Goal: Find specific page/section: Find specific page/section

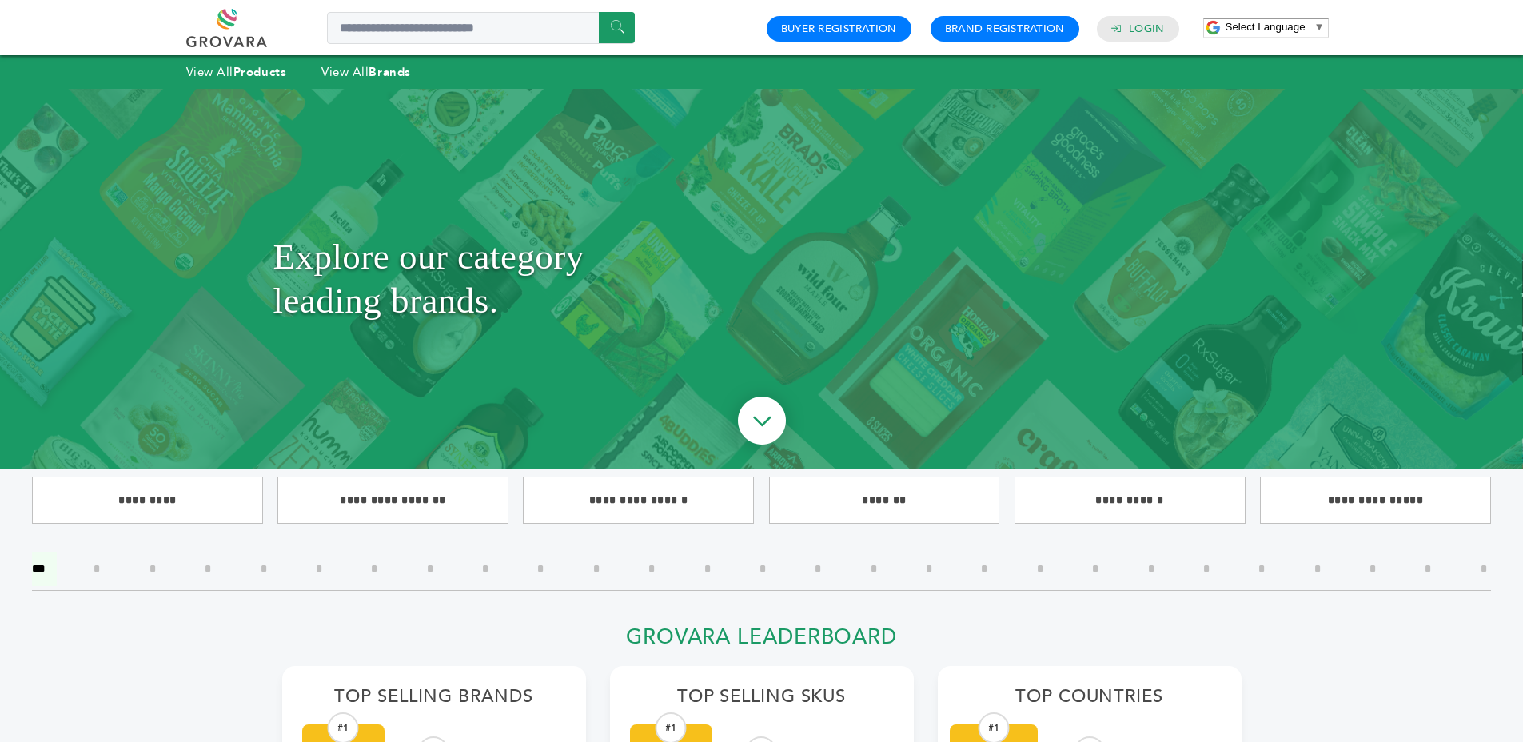
click at [472, 275] on h1 "Explore our category leading brands." at bounding box center [761, 279] width 977 height 300
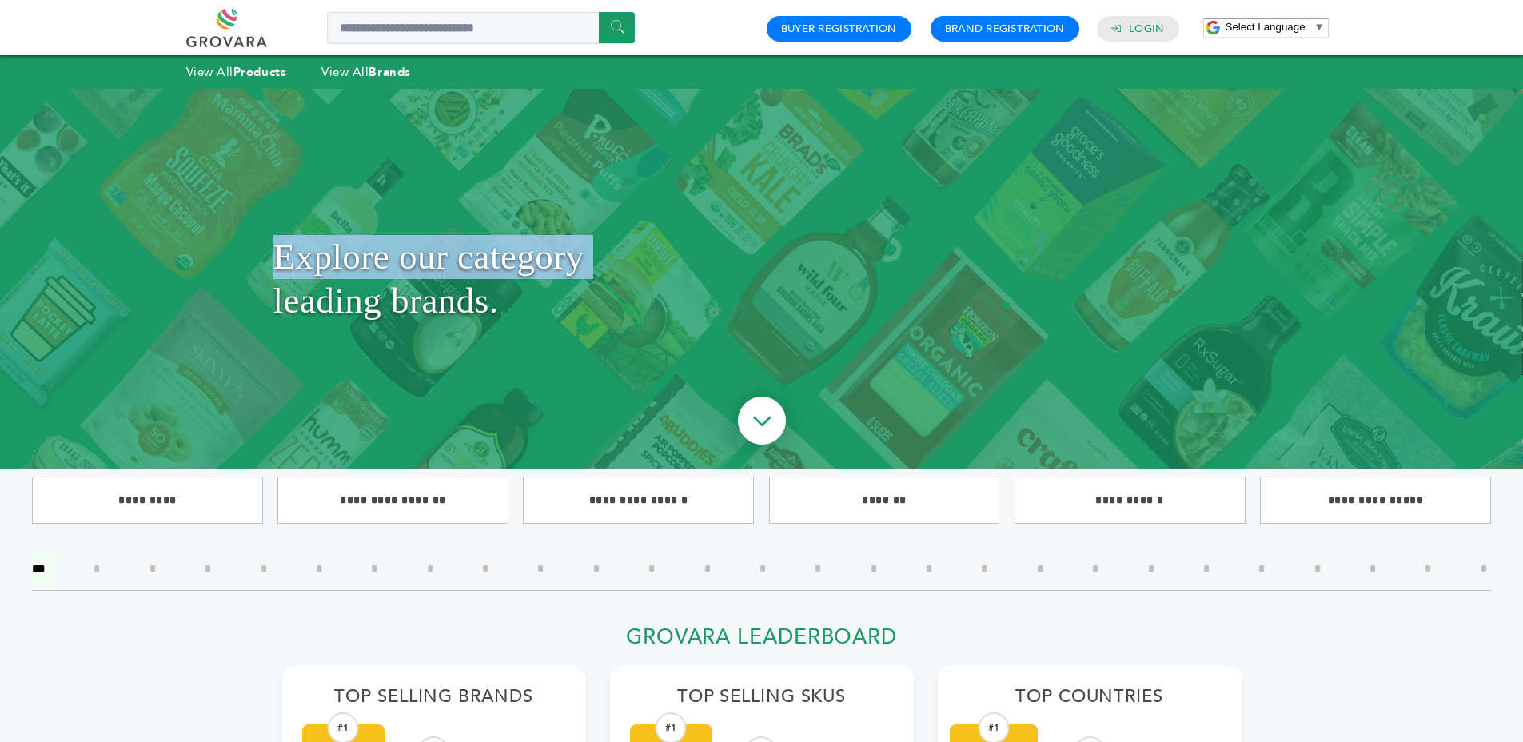
drag, startPoint x: 472, startPoint y: 275, endPoint x: 502, endPoint y: 308, distance: 44.7
click at [473, 275] on h1 "Explore our category leading brands." at bounding box center [761, 279] width 977 height 300
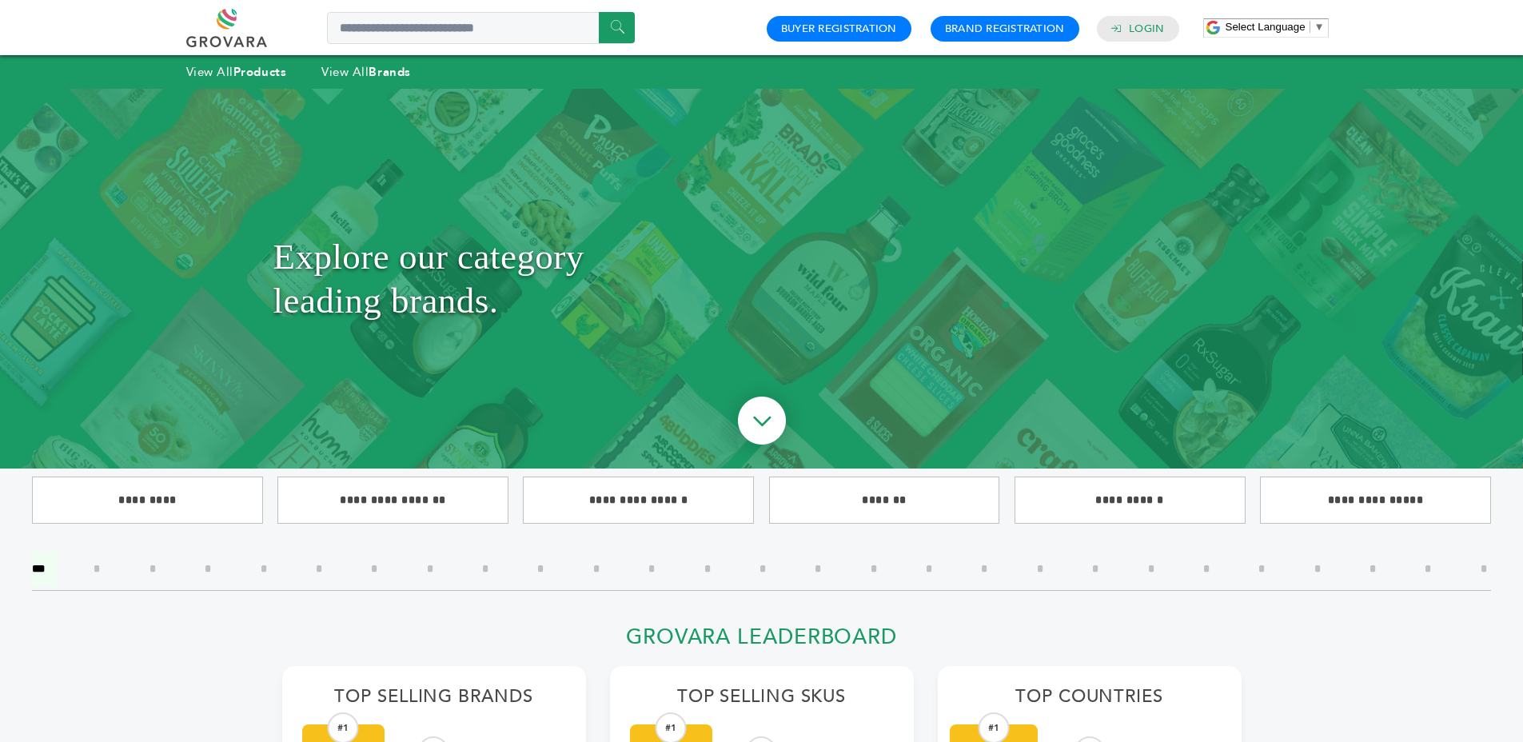
click at [501, 309] on h1 "Explore our category leading brands." at bounding box center [761, 279] width 977 height 300
click at [510, 279] on h1 "Explore our category leading brands." at bounding box center [761, 279] width 977 height 300
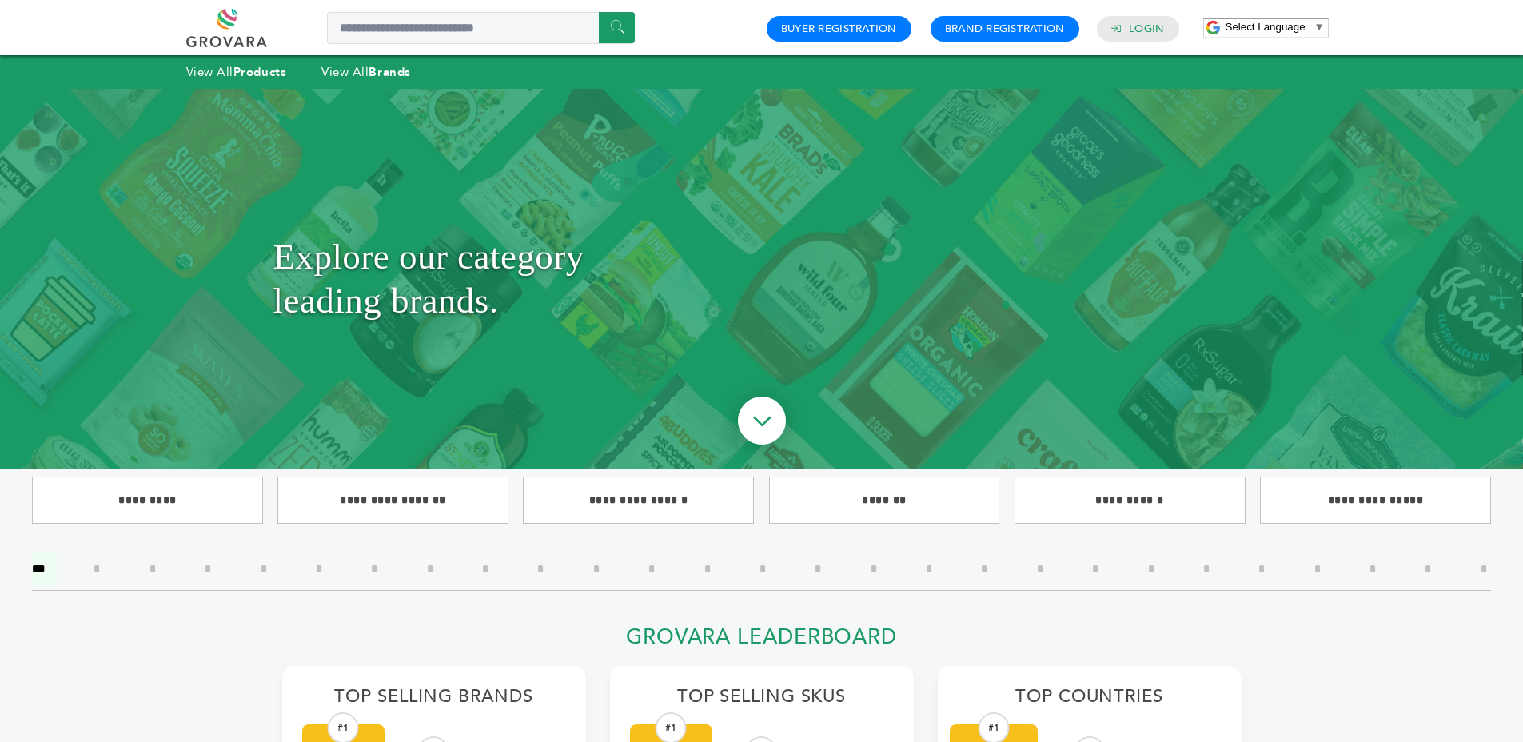
click at [433, 258] on h1 "Explore our category leading brands." at bounding box center [761, 279] width 977 height 300
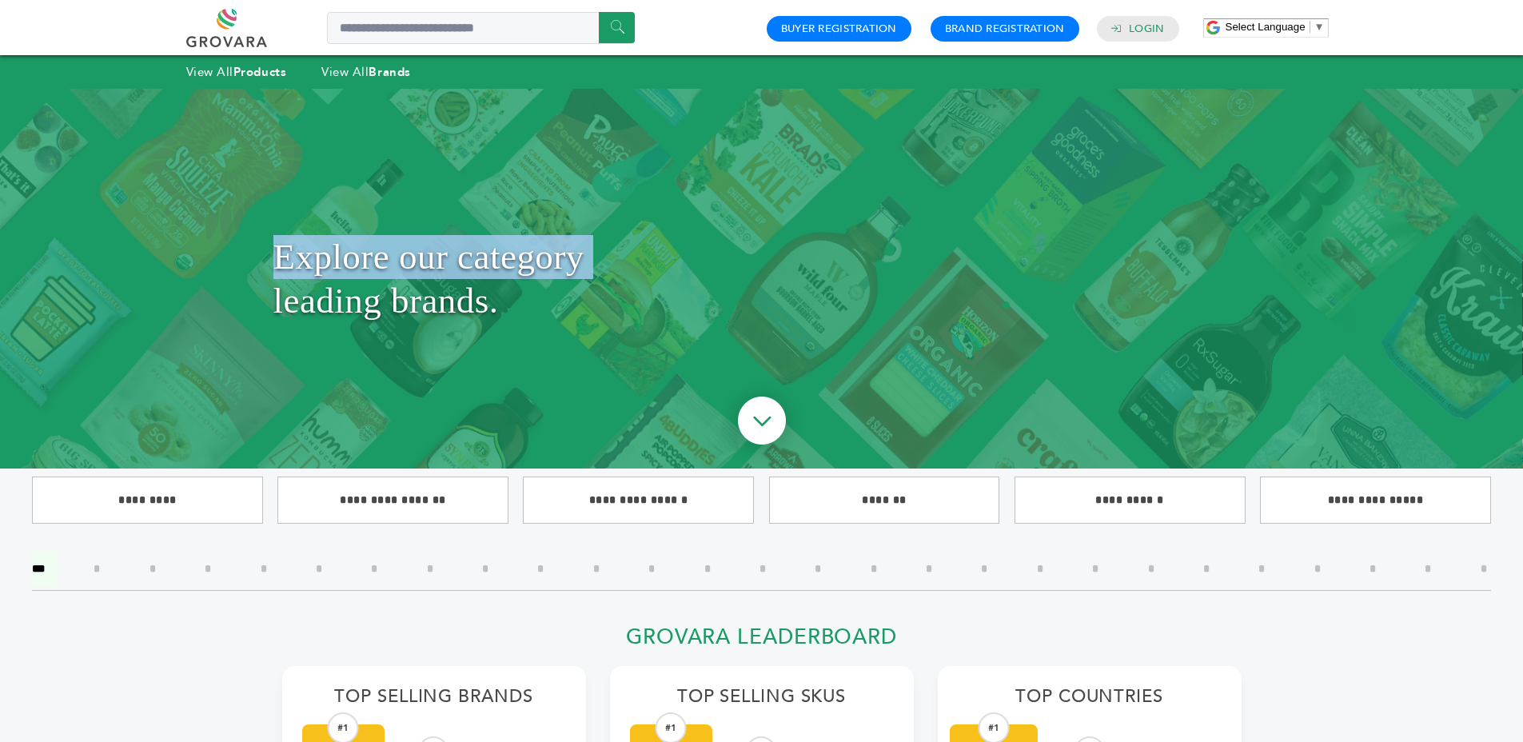
click at [433, 258] on h1 "Explore our category leading brands." at bounding box center [761, 279] width 977 height 300
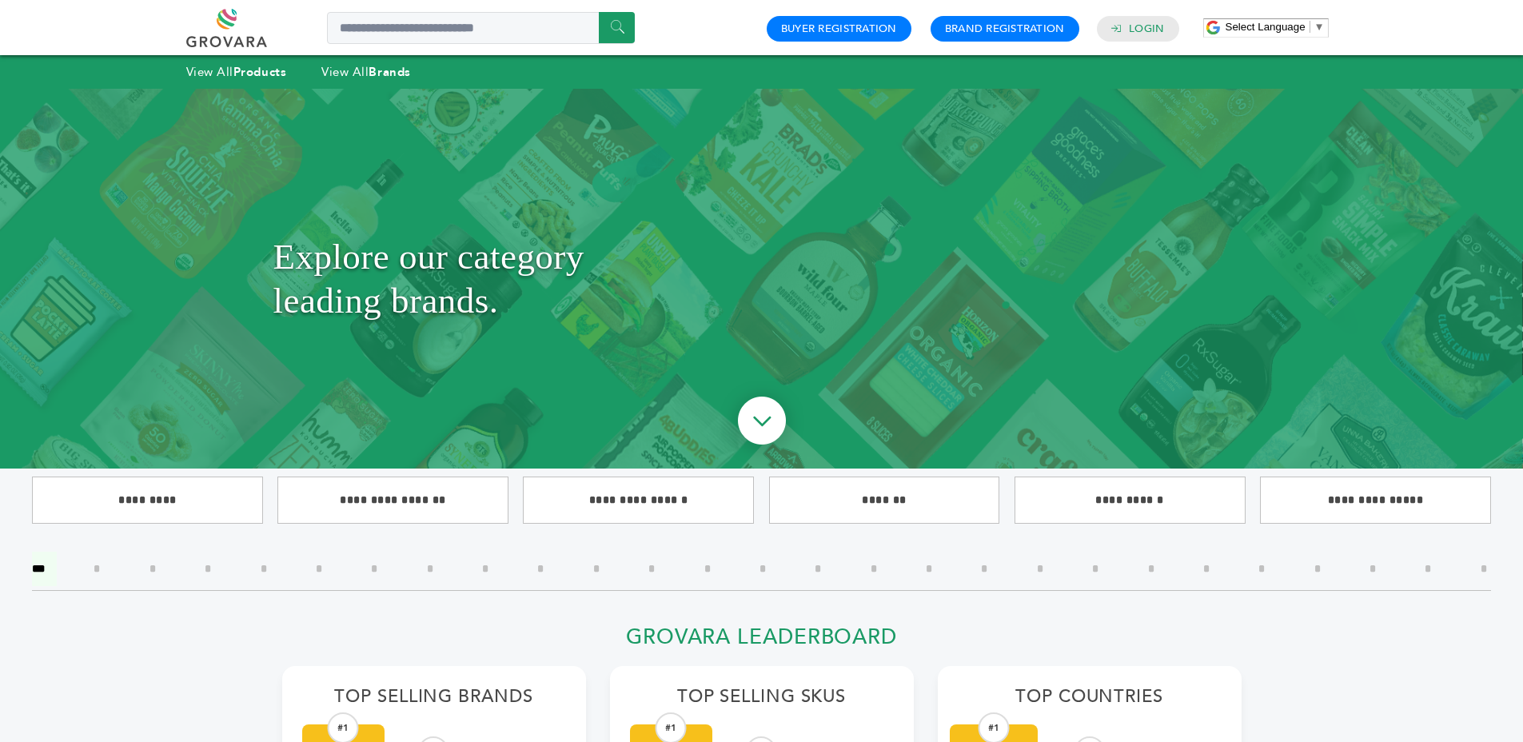
click at [457, 287] on h1 "Explore our category leading brands." at bounding box center [761, 279] width 977 height 300
click at [455, 255] on h1 "Explore our category leading brands." at bounding box center [761, 279] width 977 height 300
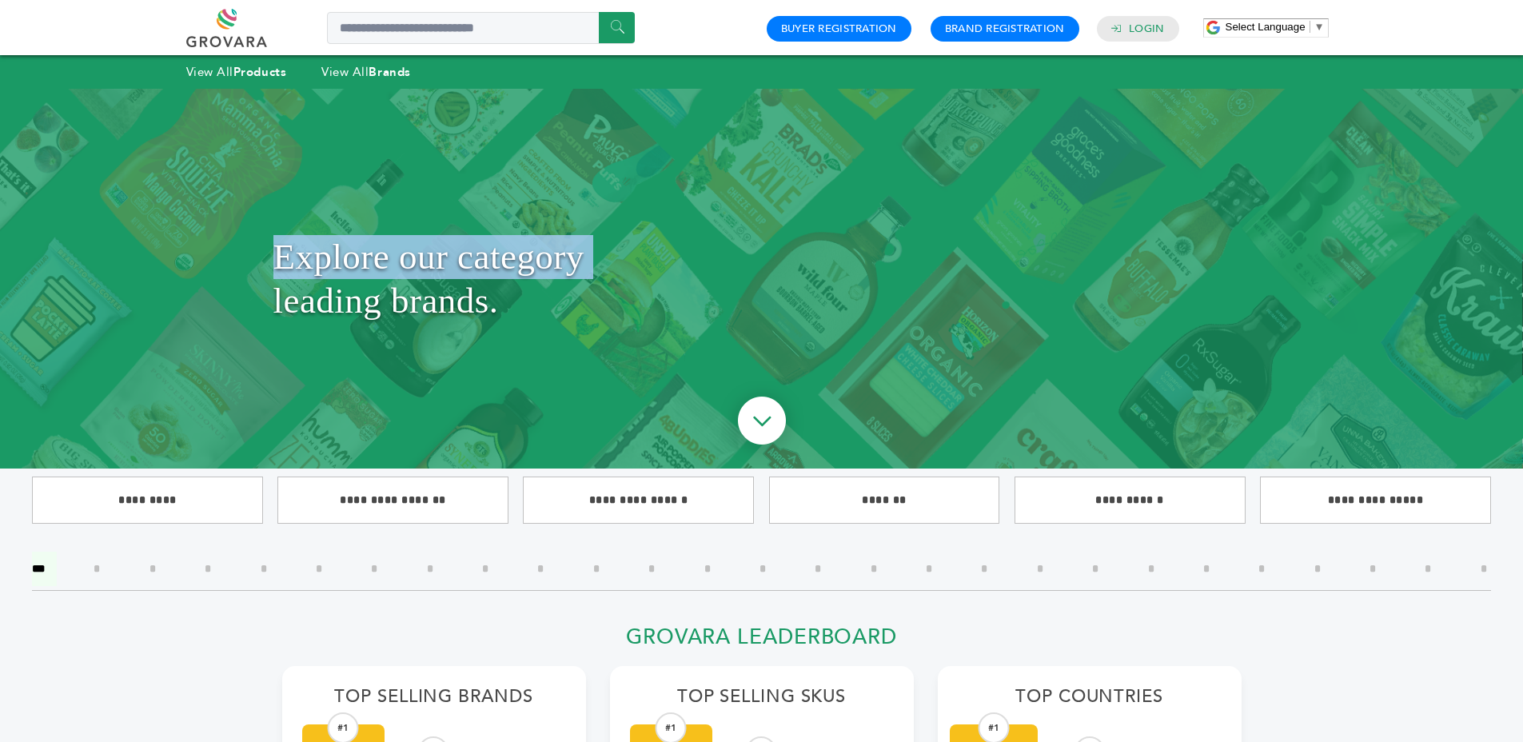
drag, startPoint x: 455, startPoint y: 255, endPoint x: 584, endPoint y: 289, distance: 133.1
click at [469, 259] on h1 "Explore our category leading brands." at bounding box center [761, 279] width 977 height 300
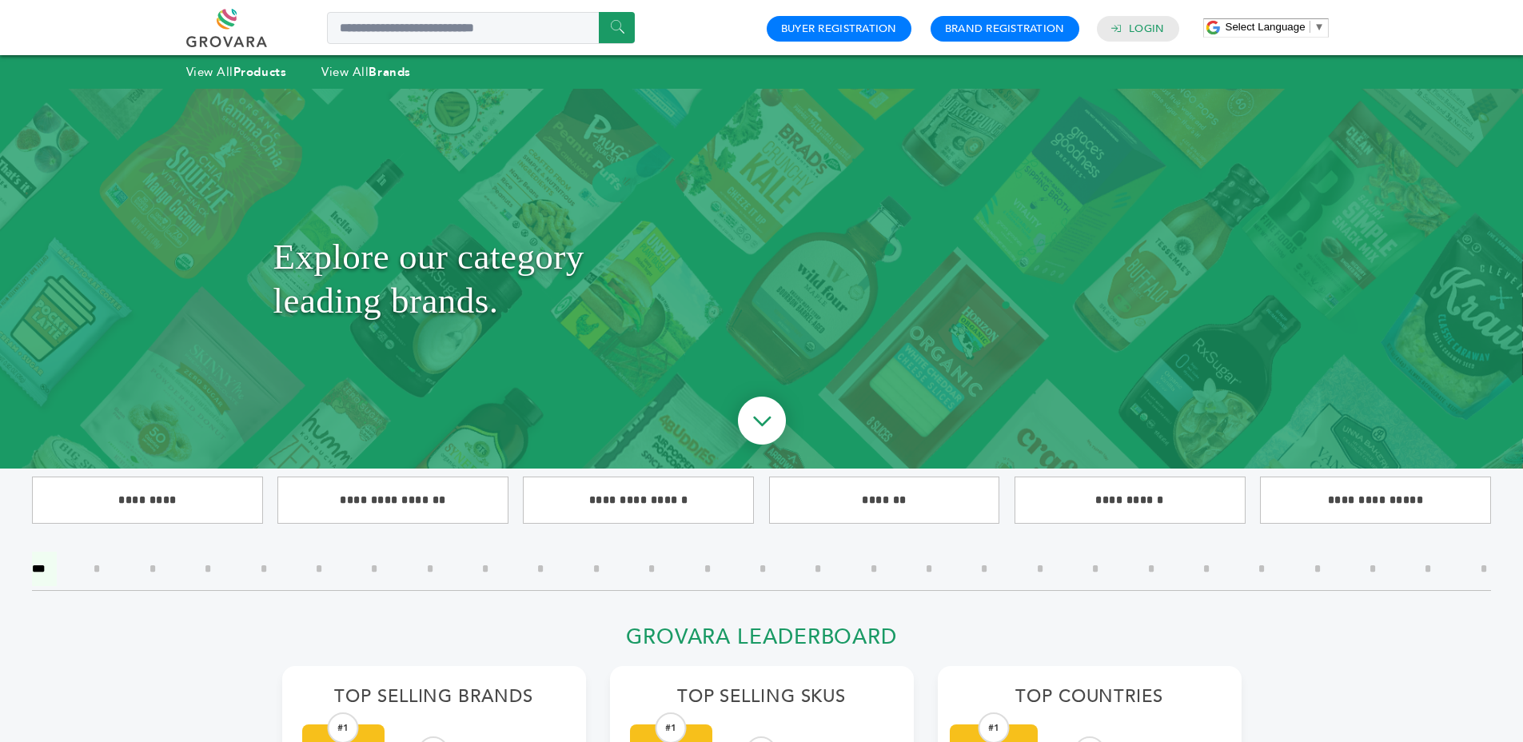
click at [584, 289] on h1 "Explore our category leading brands." at bounding box center [761, 279] width 977 height 300
click at [508, 256] on h1 "Explore our category leading brands." at bounding box center [761, 279] width 977 height 300
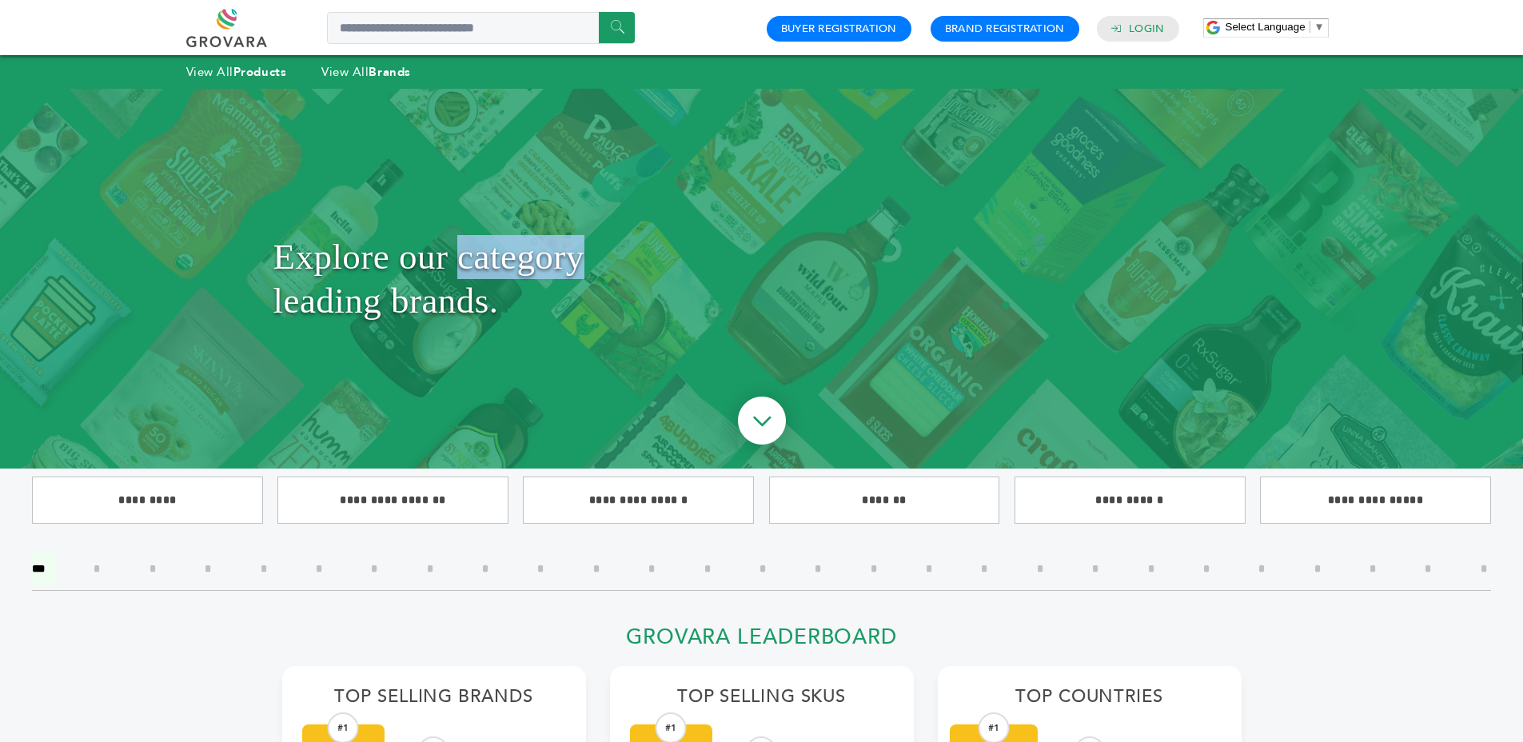
click at [508, 256] on h1 "Explore our category leading brands." at bounding box center [761, 279] width 977 height 300
drag, startPoint x: 508, startPoint y: 256, endPoint x: 537, endPoint y: 265, distance: 30.3
click at [509, 256] on h1 "Explore our category leading brands." at bounding box center [761, 279] width 977 height 300
click at [541, 284] on h1 "Explore our category leading brands." at bounding box center [761, 279] width 977 height 300
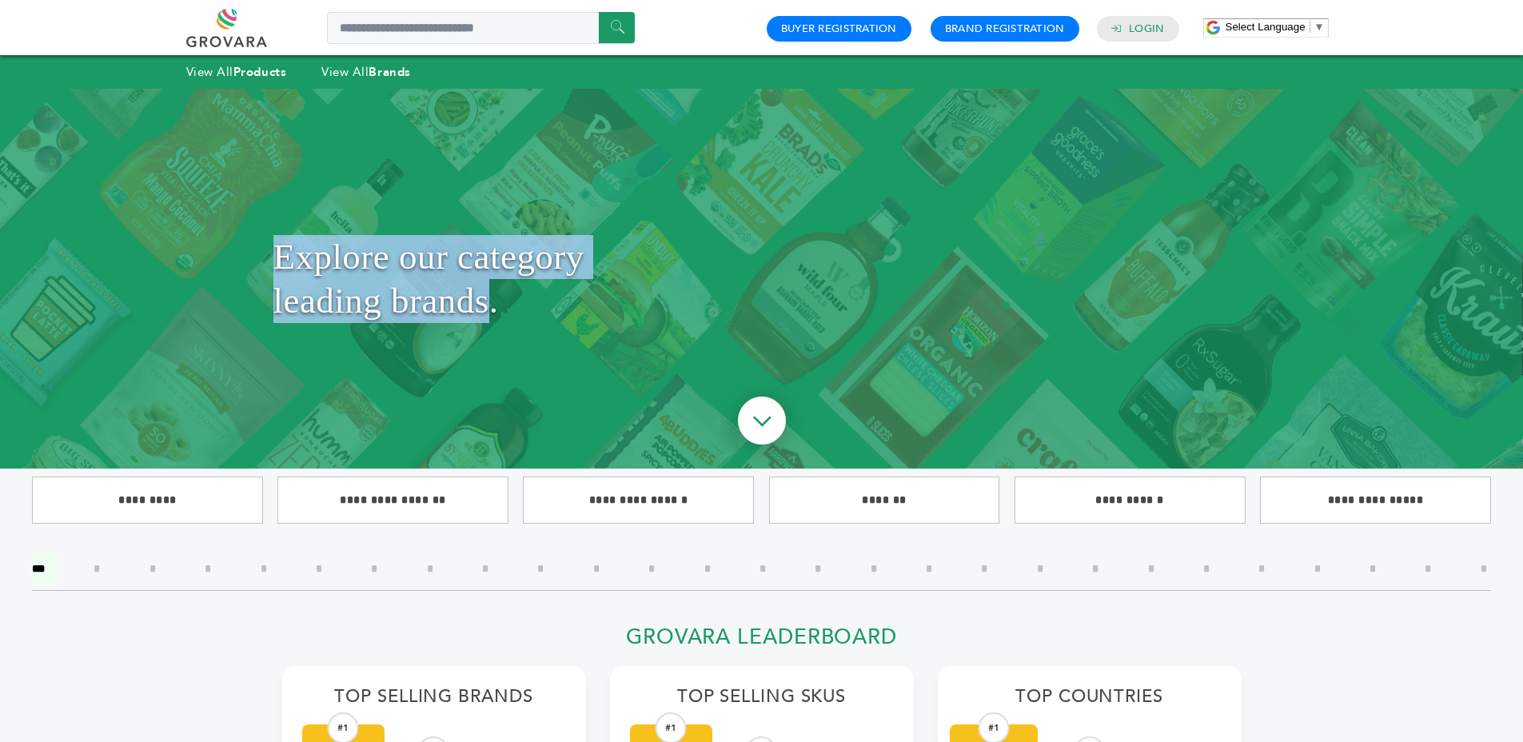
drag, startPoint x: 277, startPoint y: 248, endPoint x: 483, endPoint y: 314, distance: 216.0
click at [483, 314] on h1 "Explore our category leading brands." at bounding box center [761, 279] width 977 height 300
copy h1 "Explore our category leading brands"
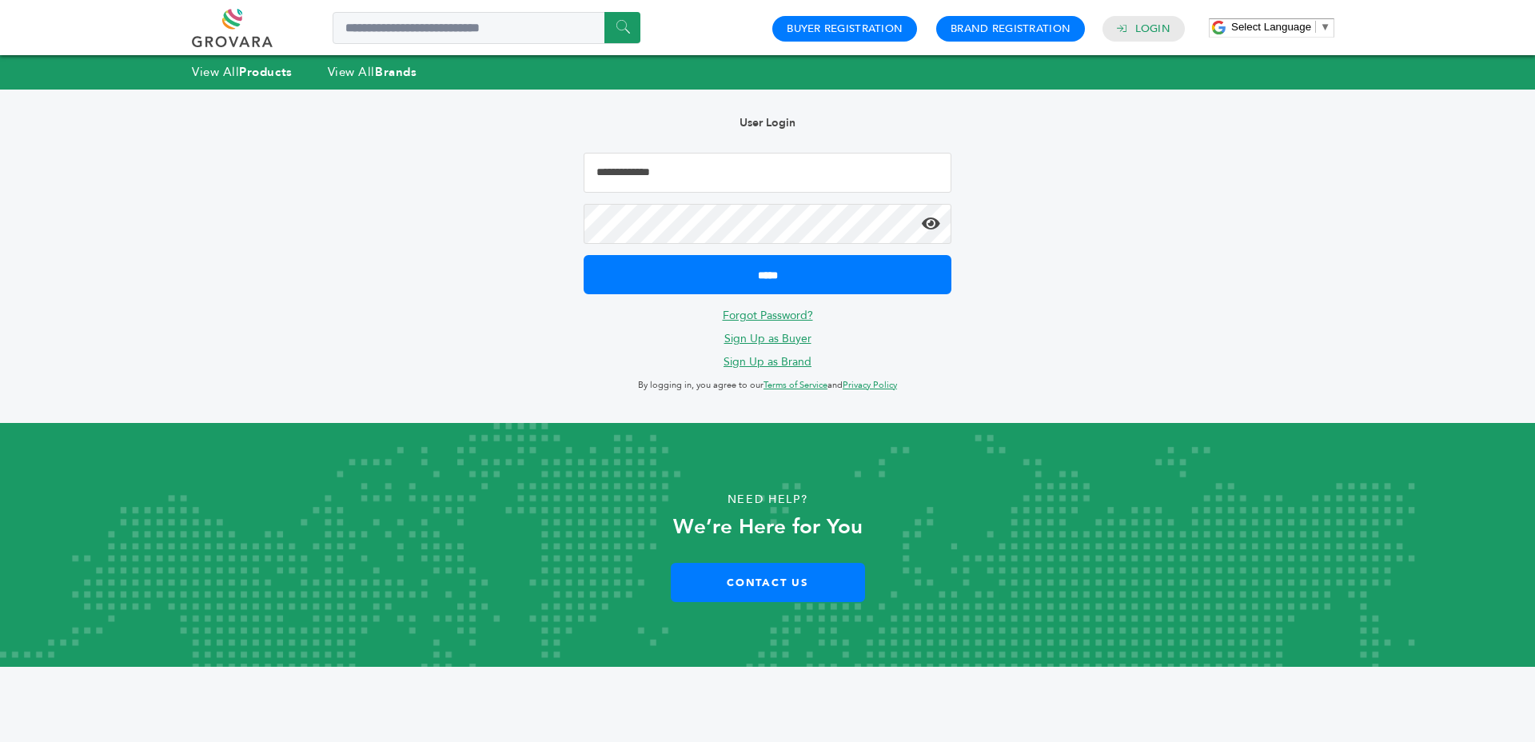
click at [752, 177] on input "Email Address" at bounding box center [768, 173] width 368 height 40
type input "**********"
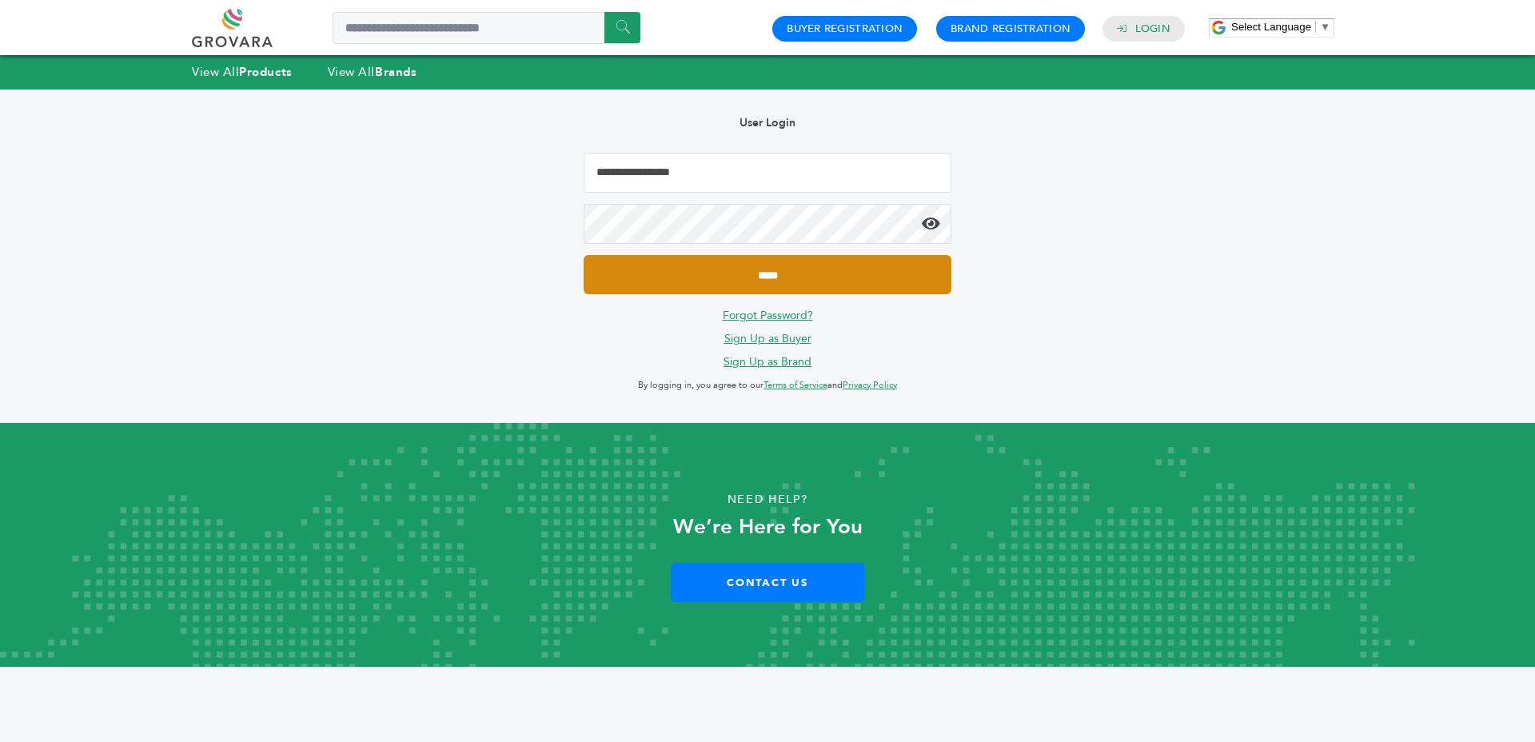
click at [710, 264] on input "*****" at bounding box center [768, 274] width 368 height 39
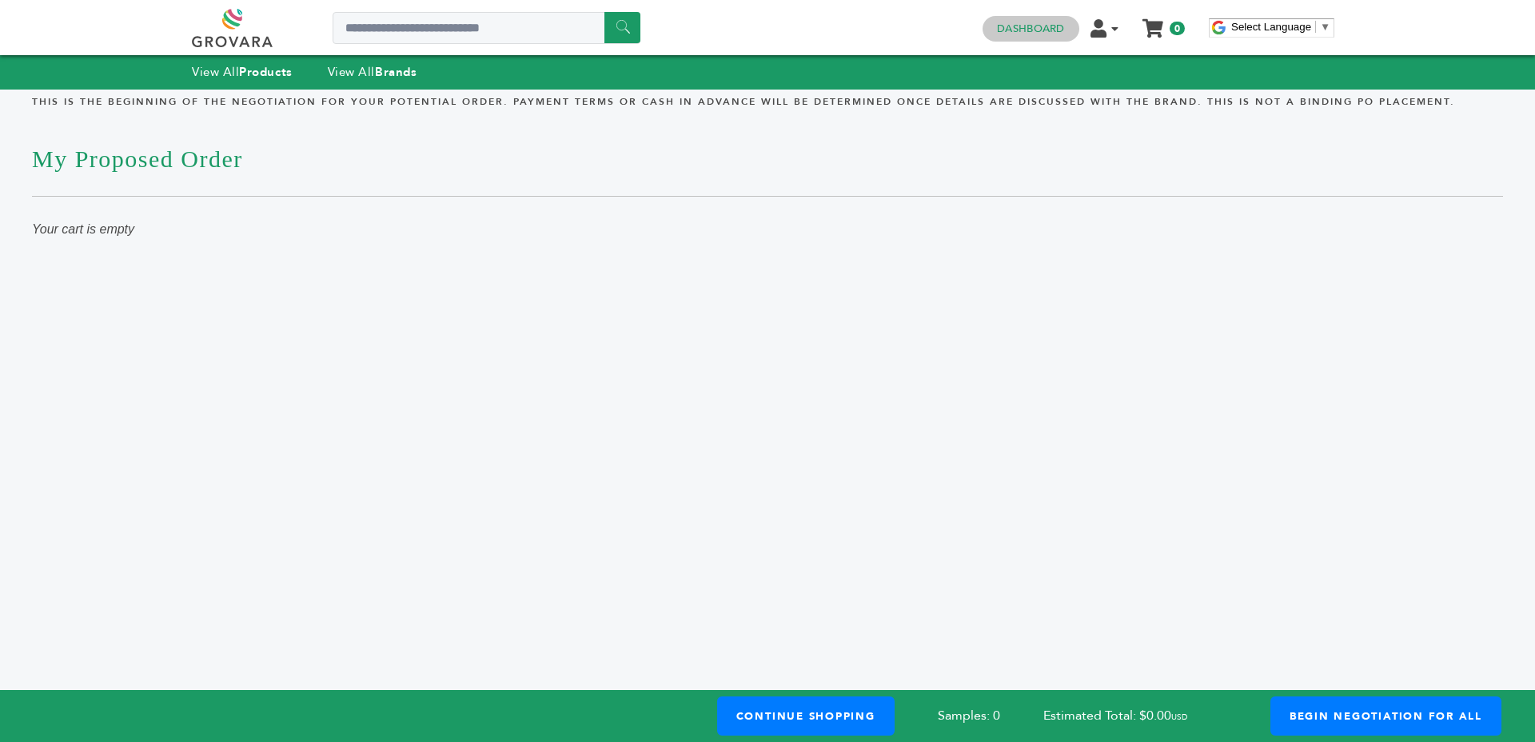
click at [1047, 16] on h4 "Dashboard" at bounding box center [1031, 29] width 96 height 26
click at [1038, 22] on link "Dashboard" at bounding box center [1030, 29] width 67 height 14
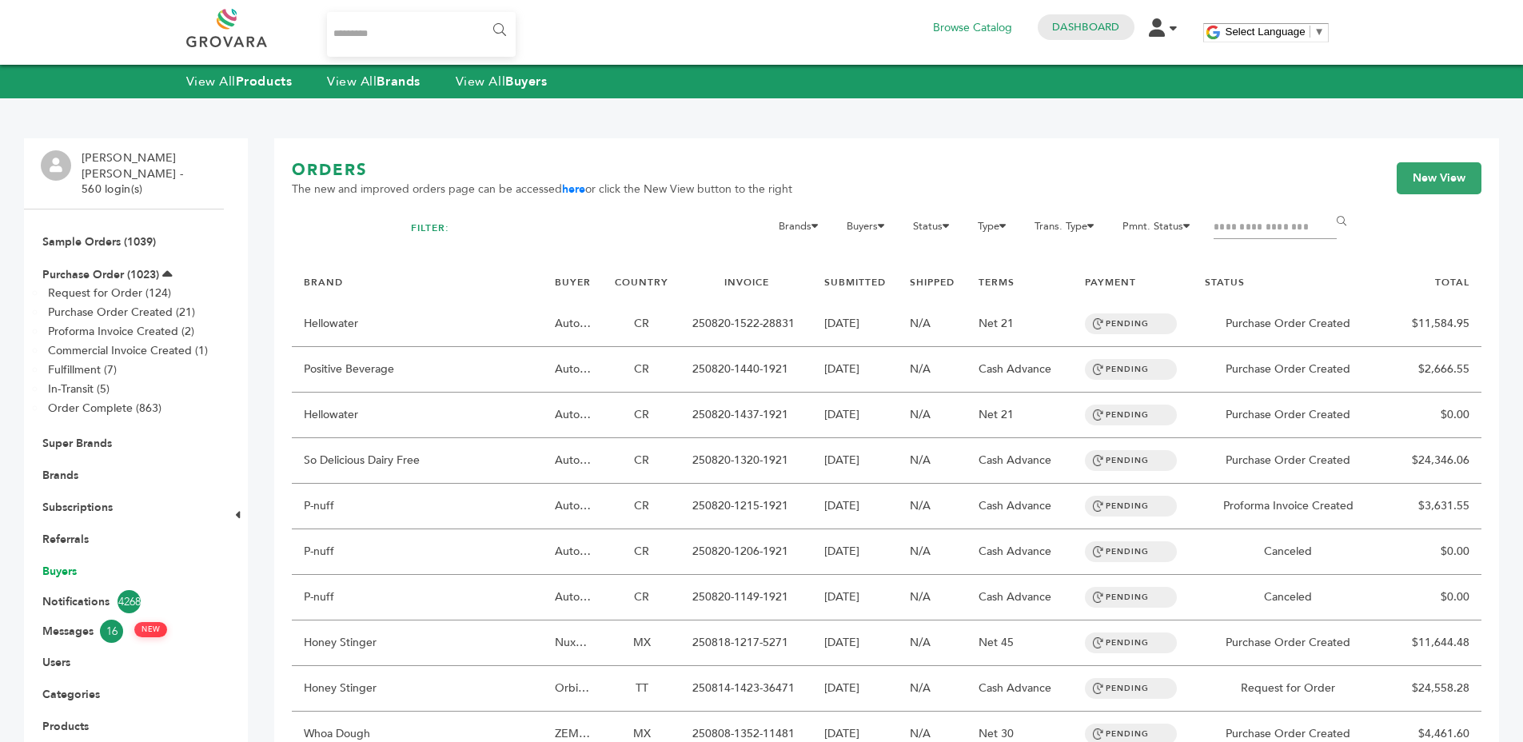
click at [58, 564] on link "Buyers" at bounding box center [59, 571] width 34 height 15
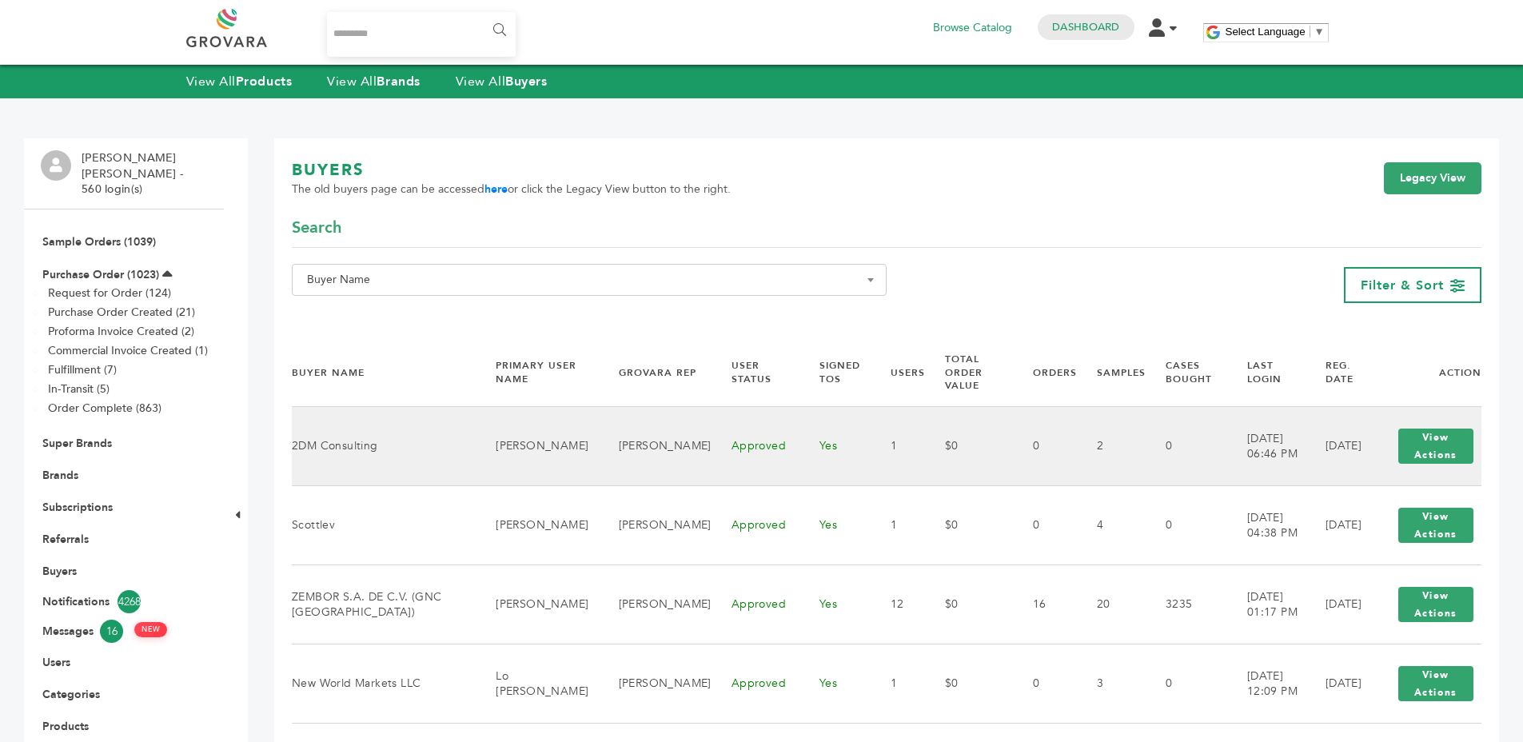
scroll to position [3, 0]
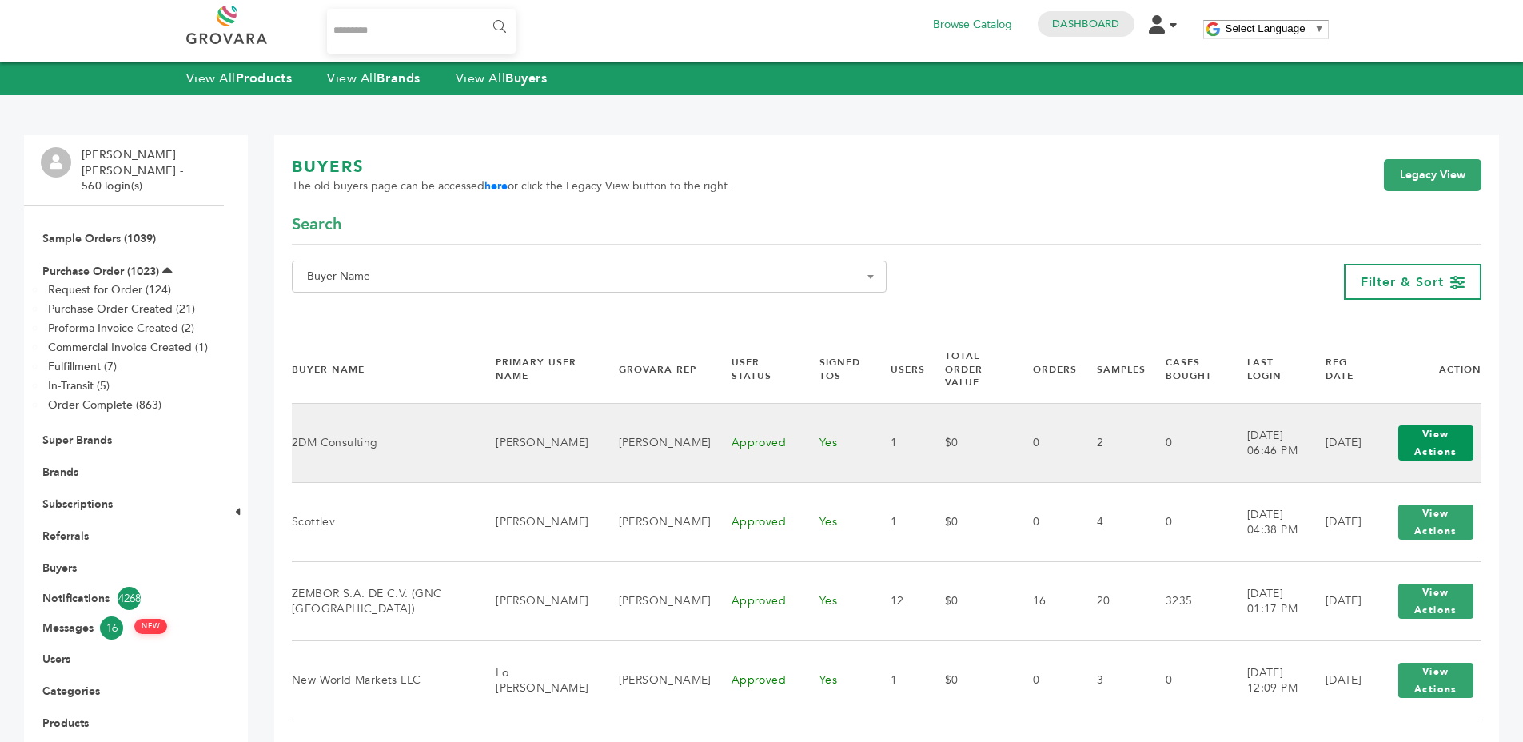
click at [1447, 442] on button "View Actions" at bounding box center [1436, 442] width 75 height 35
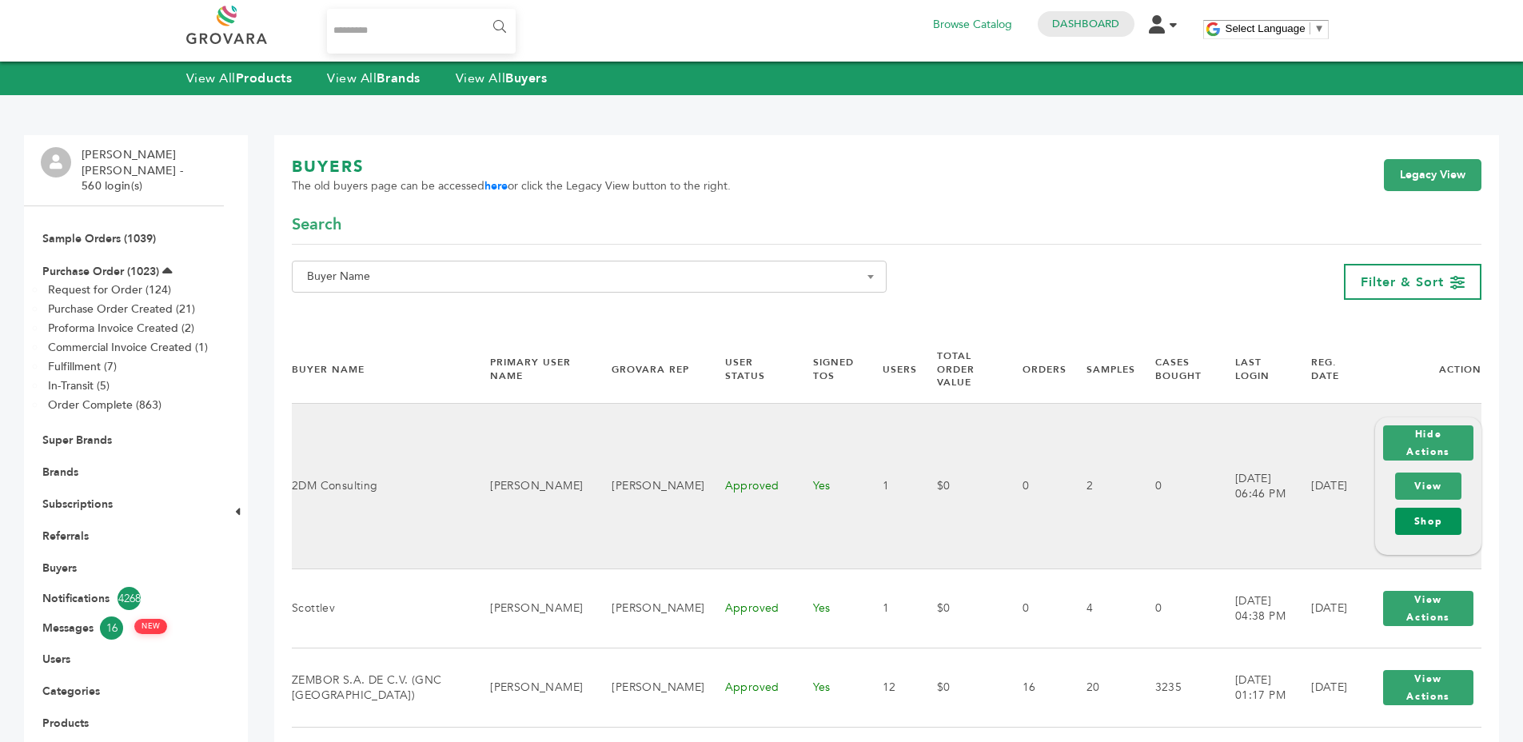
click at [1423, 521] on link "Shop" at bounding box center [1428, 521] width 66 height 27
